Goal: Task Accomplishment & Management: Manage account settings

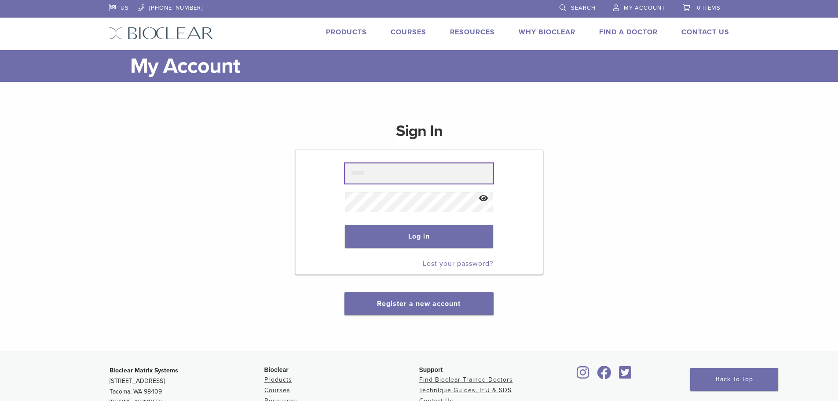
click at [366, 173] on input "text" at bounding box center [419, 173] width 148 height 20
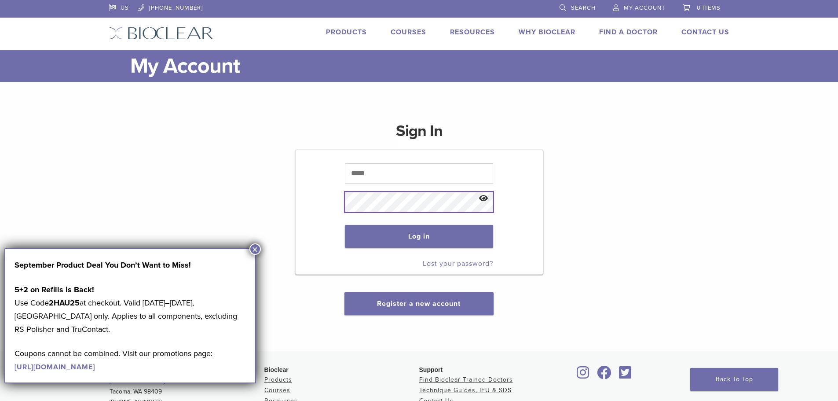
click at [345, 225] on button "Log in" at bounding box center [419, 236] width 148 height 23
click at [420, 233] on button "Log in" at bounding box center [419, 236] width 148 height 23
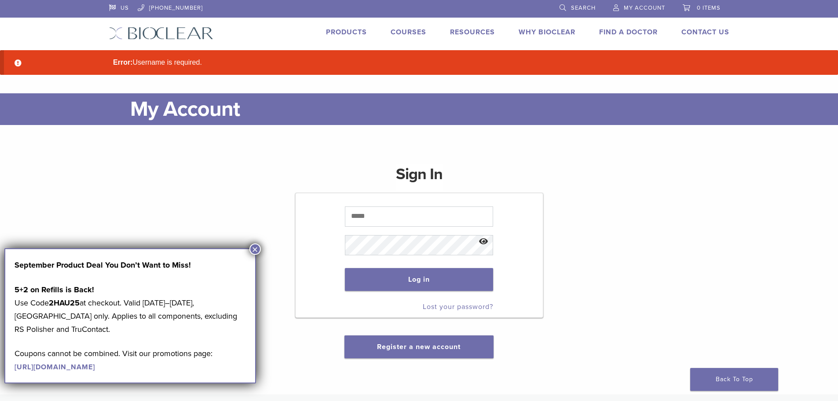
click at [253, 249] on button "×" at bounding box center [254, 248] width 11 height 11
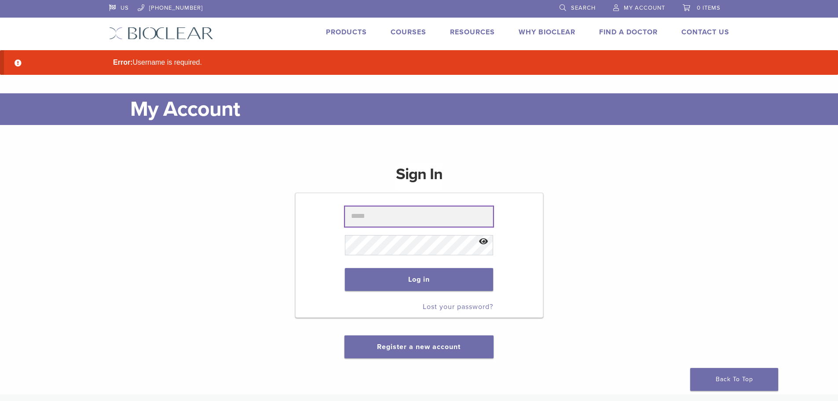
click at [399, 217] on input "text" at bounding box center [419, 216] width 148 height 20
type input "**********"
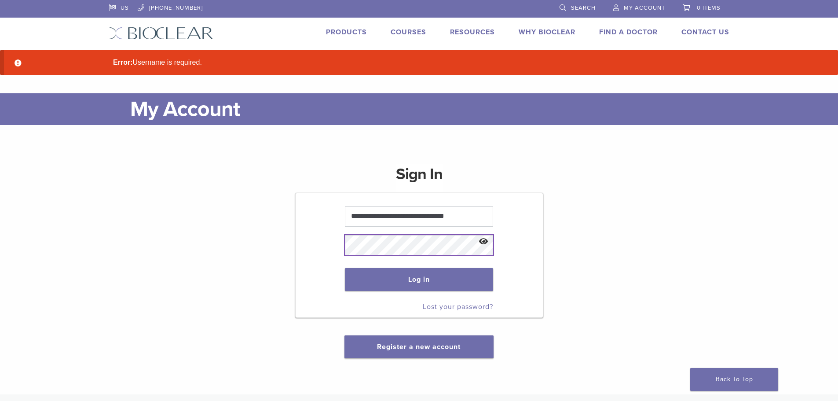
click at [345, 268] on button "Log in" at bounding box center [419, 279] width 148 height 23
click at [448, 275] on button "Log in" at bounding box center [419, 279] width 148 height 23
click at [635, 5] on span "My Account" at bounding box center [644, 7] width 41 height 7
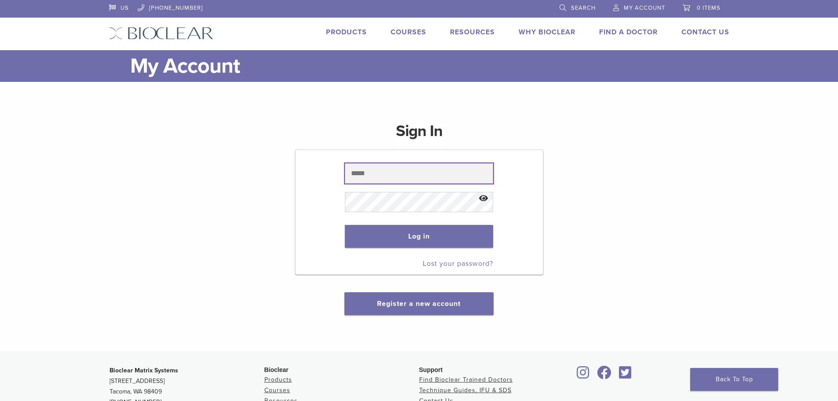
click at [407, 170] on input "text" at bounding box center [419, 173] width 148 height 20
type input "**********"
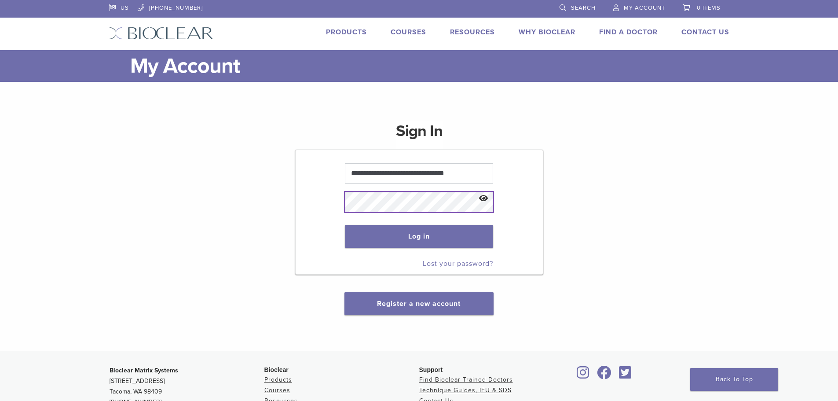
click at [345, 225] on button "Log in" at bounding box center [419, 236] width 148 height 23
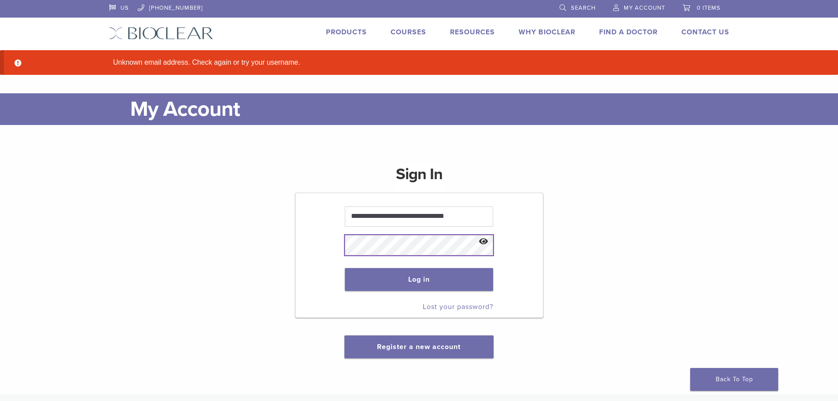
click at [345, 268] on button "Log in" at bounding box center [419, 279] width 148 height 23
click at [449, 307] on link "Lost your password?" at bounding box center [458, 306] width 70 height 9
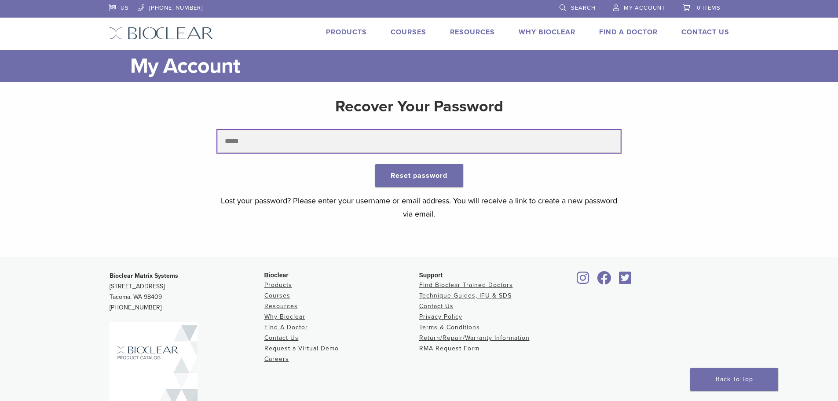
click at [274, 145] on input "text" at bounding box center [418, 141] width 403 height 23
type input "**********"
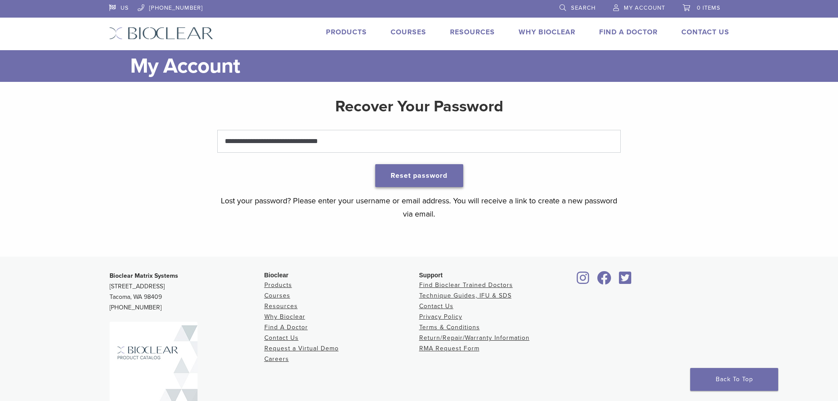
click at [394, 179] on button "Reset password" at bounding box center [419, 175] width 88 height 23
